Goal: Transaction & Acquisition: Purchase product/service

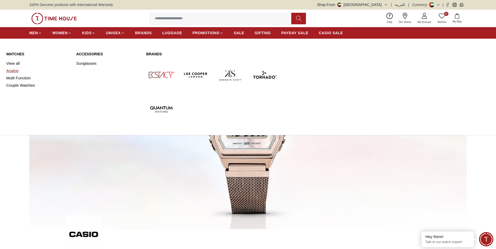
click at [14, 71] on link "Analog" at bounding box center [38, 70] width 64 height 7
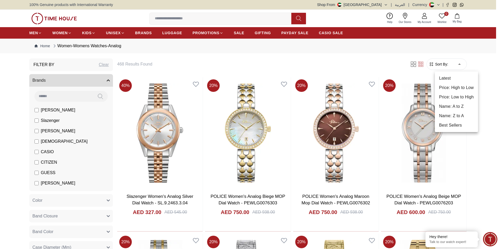
click at [141, 32] on div at bounding box center [250, 124] width 500 height 249
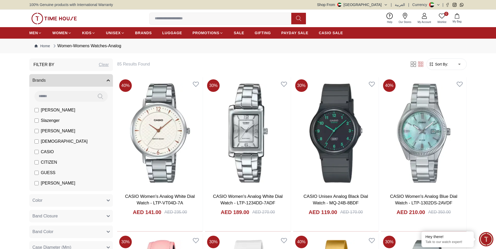
click at [441, 62] on span "Sort By:" at bounding box center [441, 64] width 14 height 5
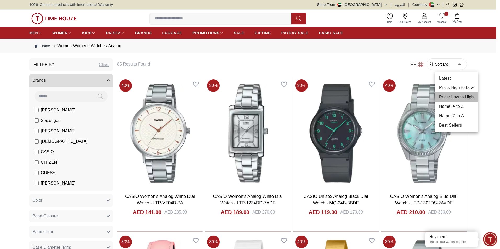
click at [458, 95] on li "Price: Low to High" at bounding box center [456, 97] width 43 height 9
type input "*"
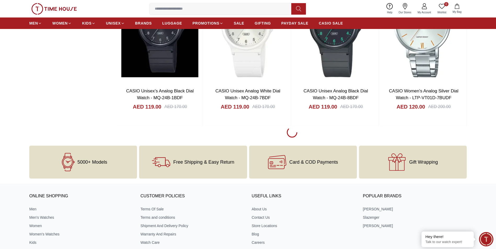
scroll to position [732, 0]
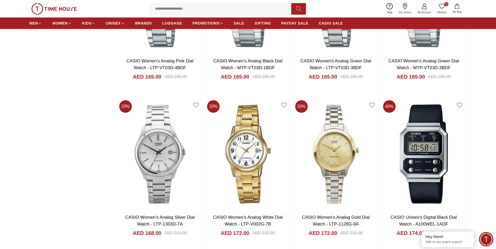
scroll to position [2197, 0]
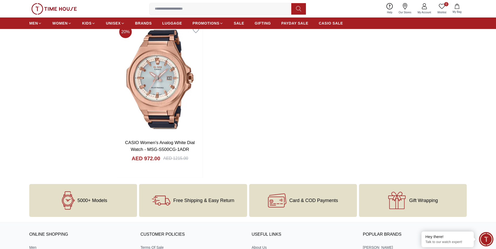
scroll to position [3374, 0]
